Goal: Task Accomplishment & Management: Manage account settings

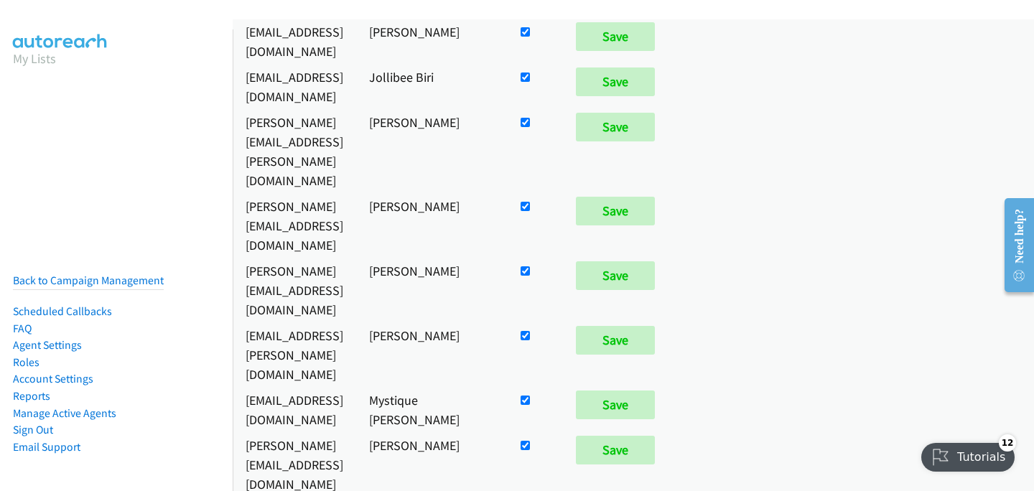
scroll to position [1796, 0]
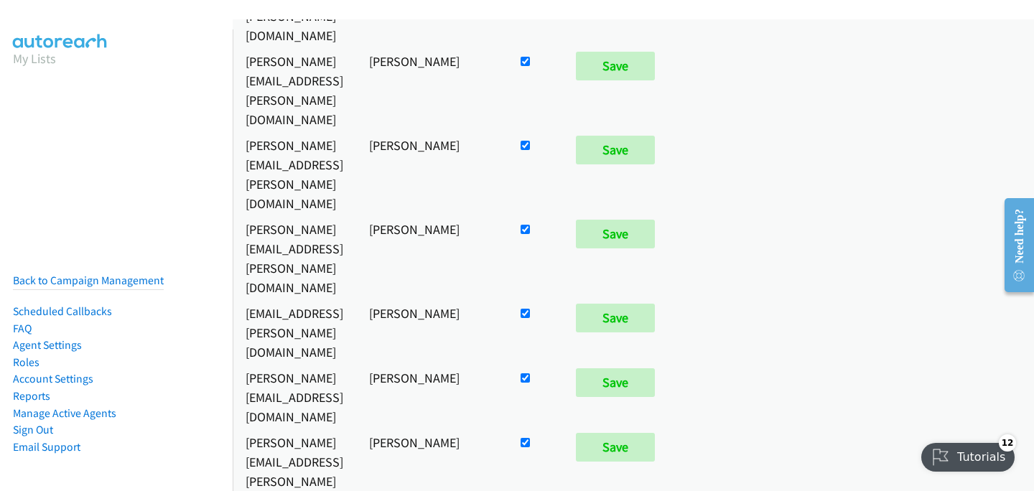
checkbox input "false"
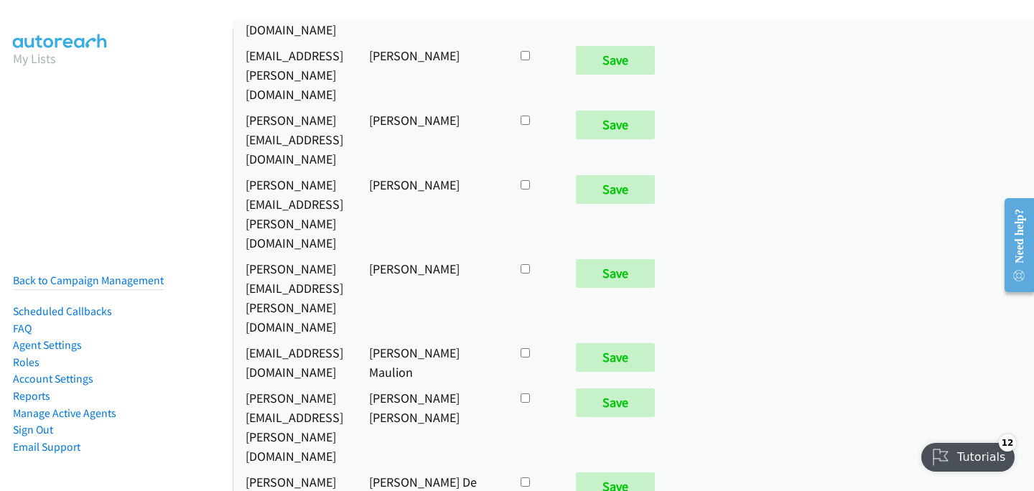
scroll to position [7502, 0]
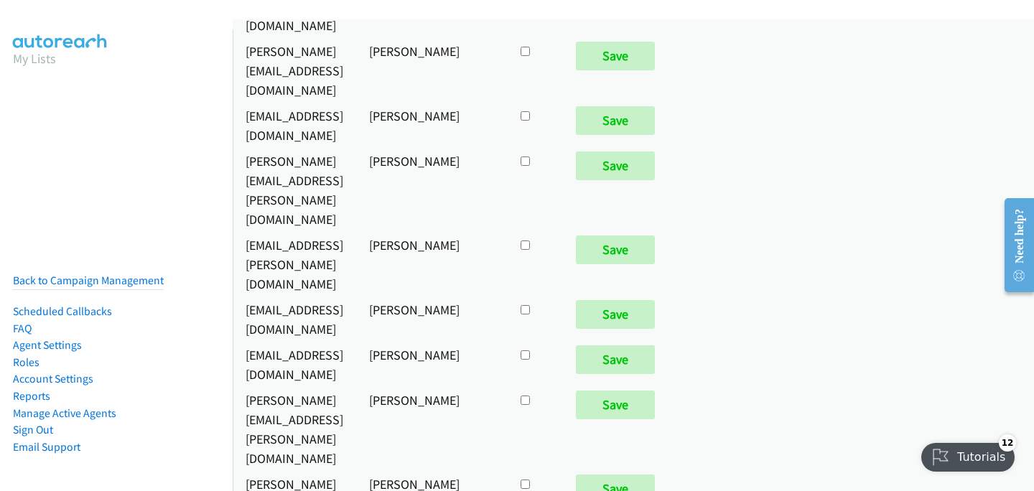
checkbox input "true"
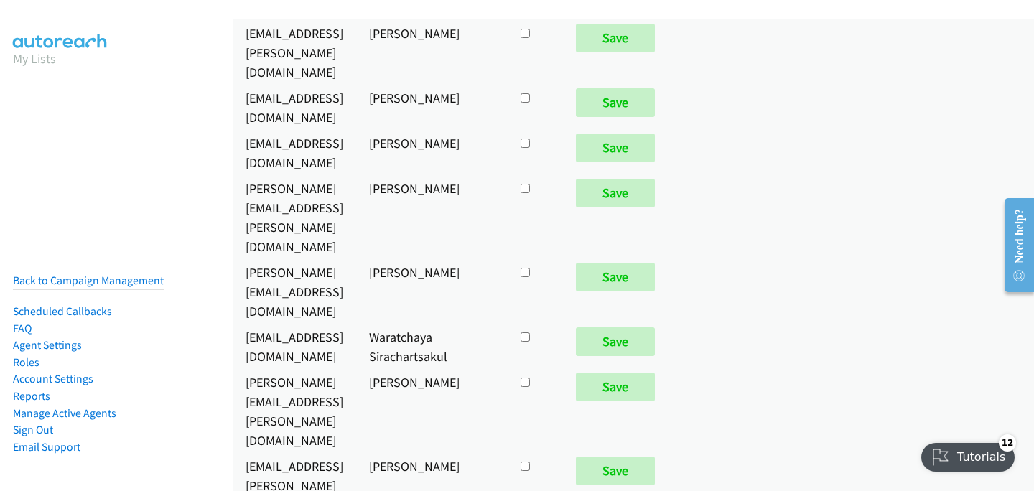
scroll to position [1088, 0]
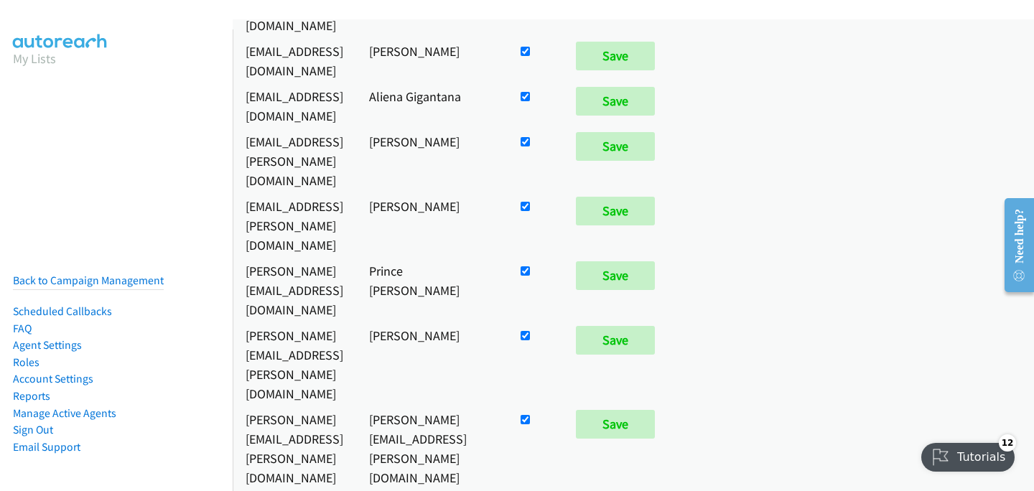
checkbox input "false"
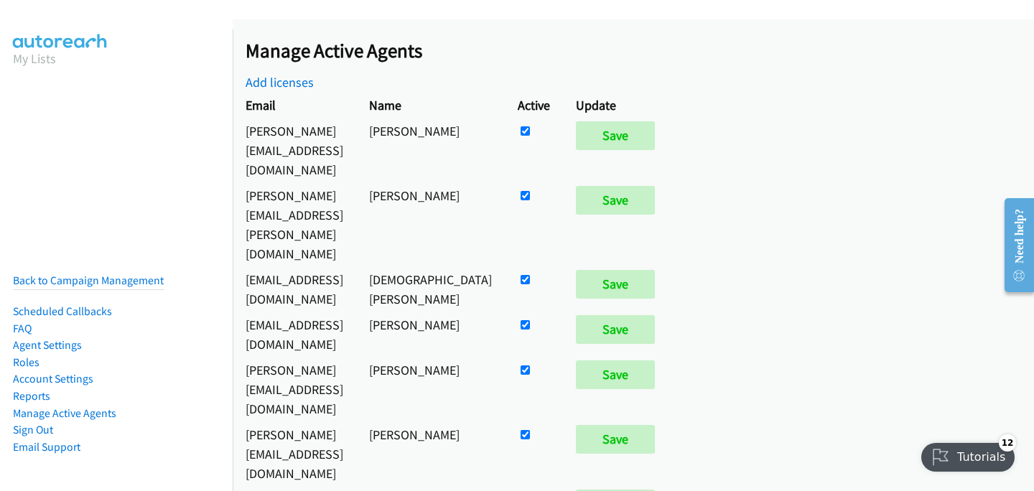
scroll to position [628, 0]
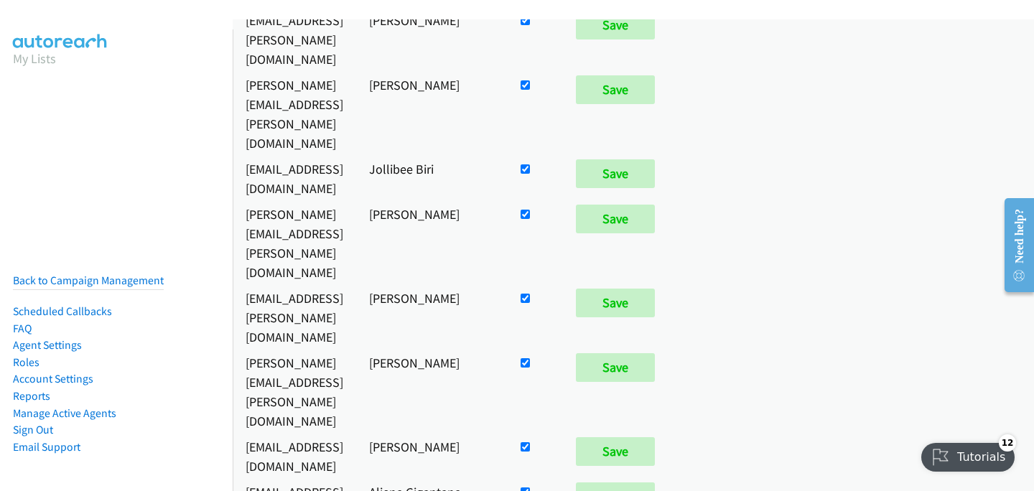
checkbox input "false"
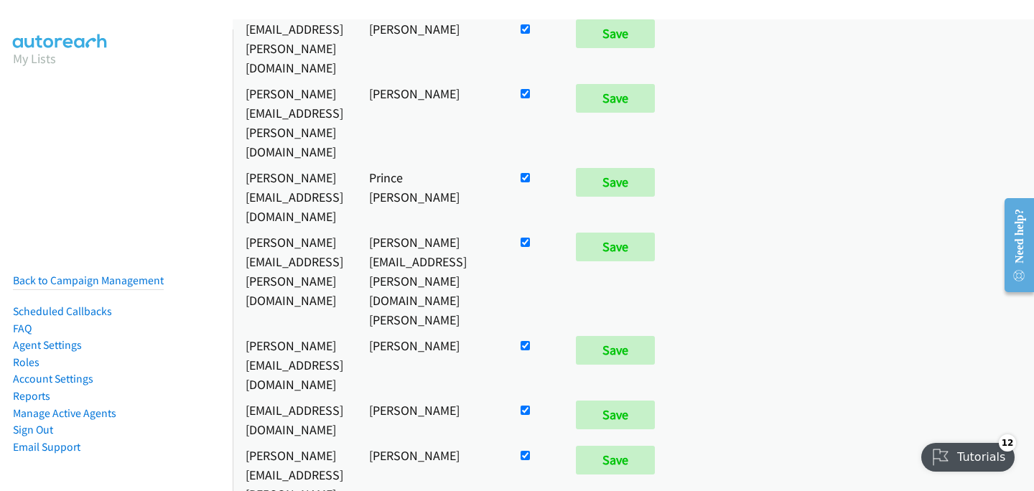
scroll to position [7466, 0]
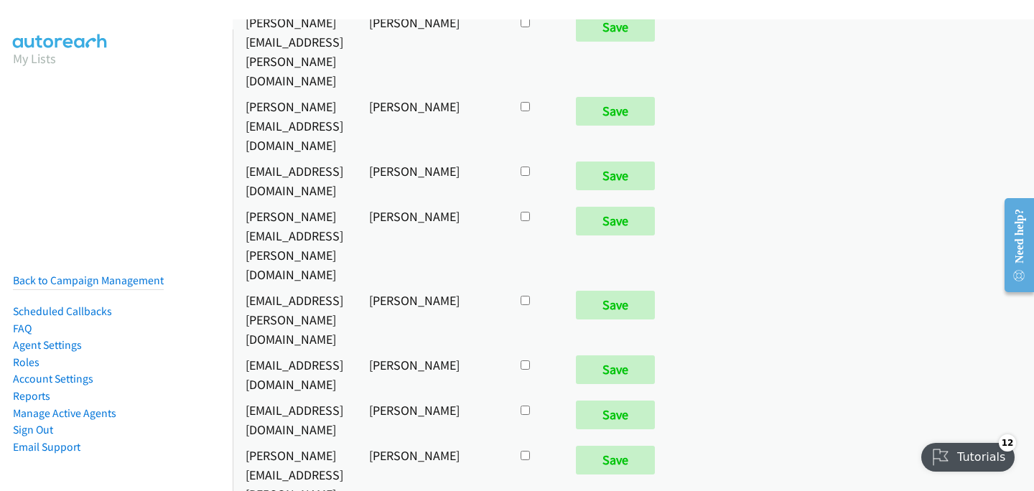
checkbox input "true"
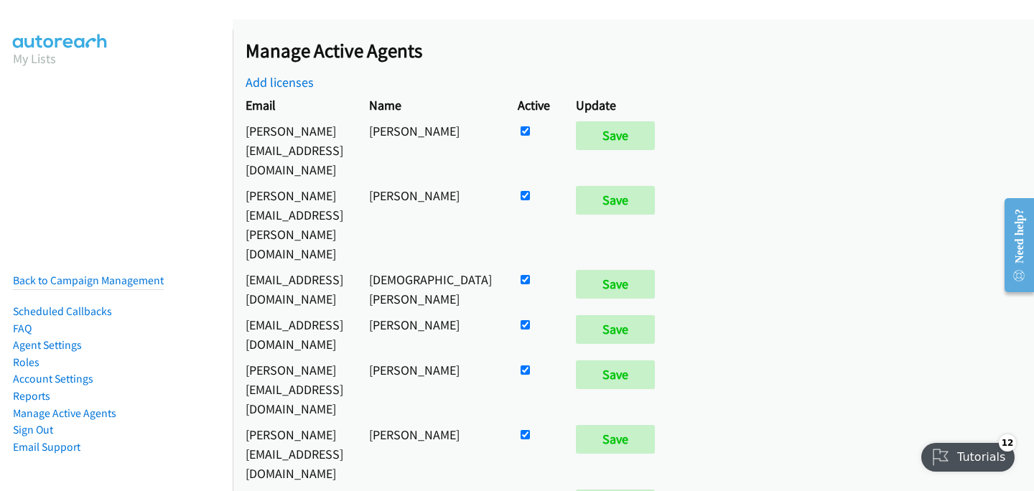
scroll to position [2857, 0]
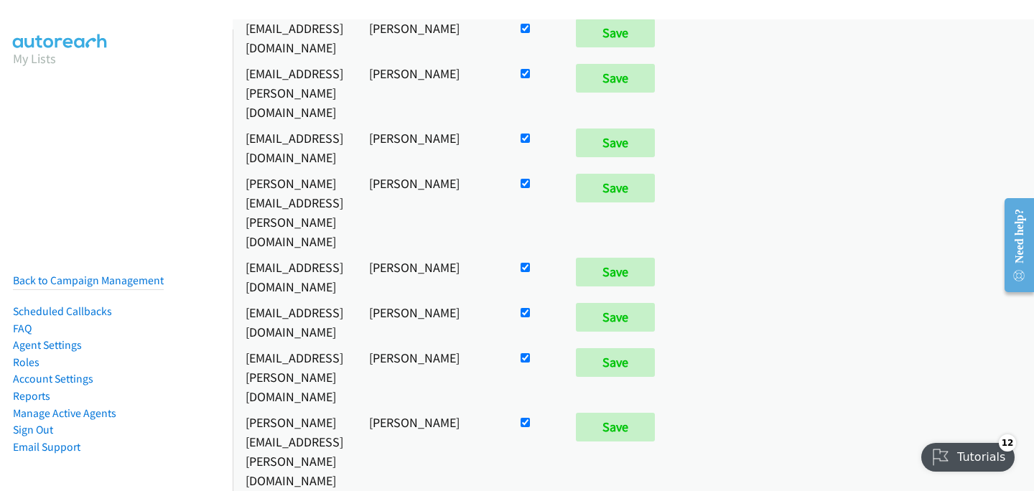
checkbox input "true"
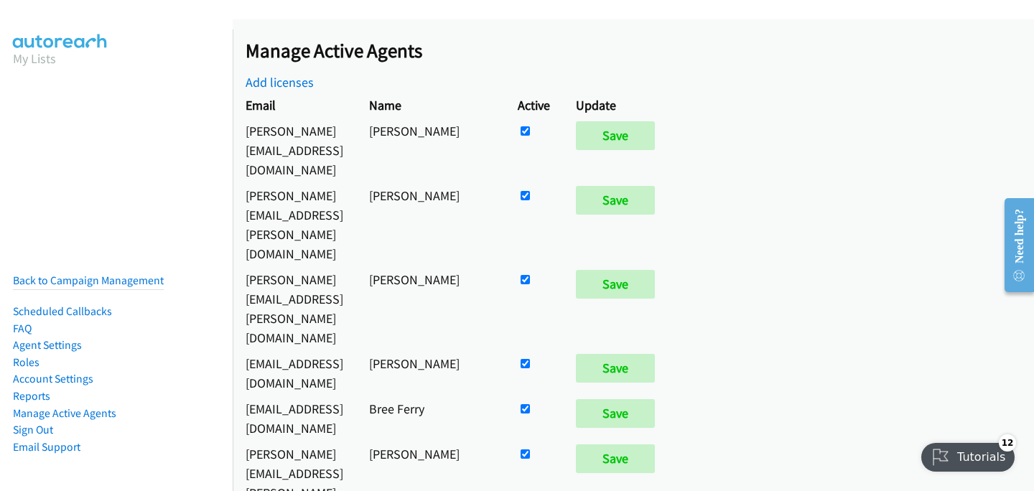
scroll to position [335, 0]
